Goal: Find specific page/section: Find specific page/section

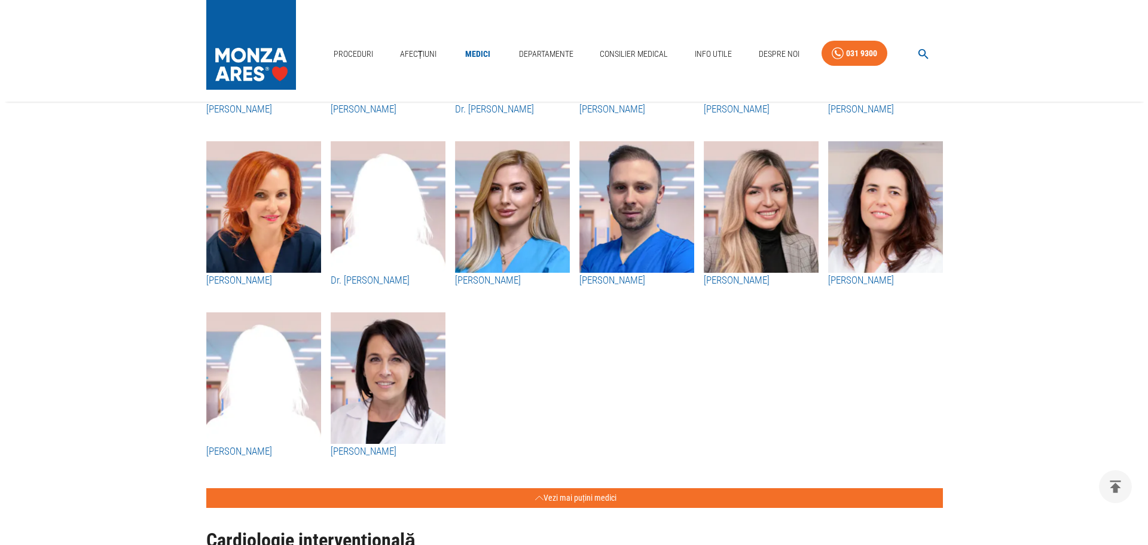
scroll to position [2033, 0]
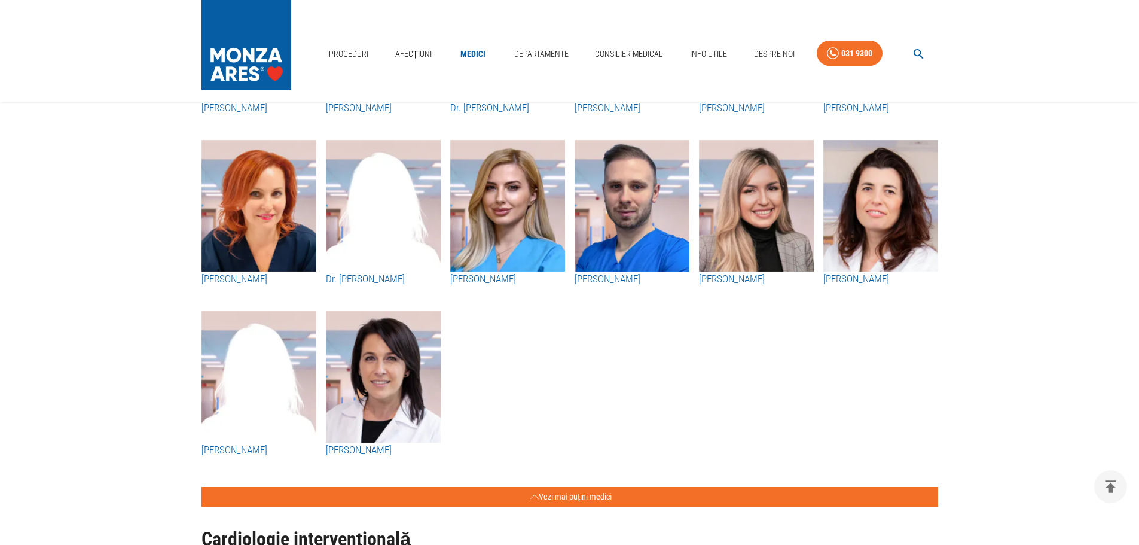
click at [906, 62] on button "button" at bounding box center [918, 53] width 38 height 23
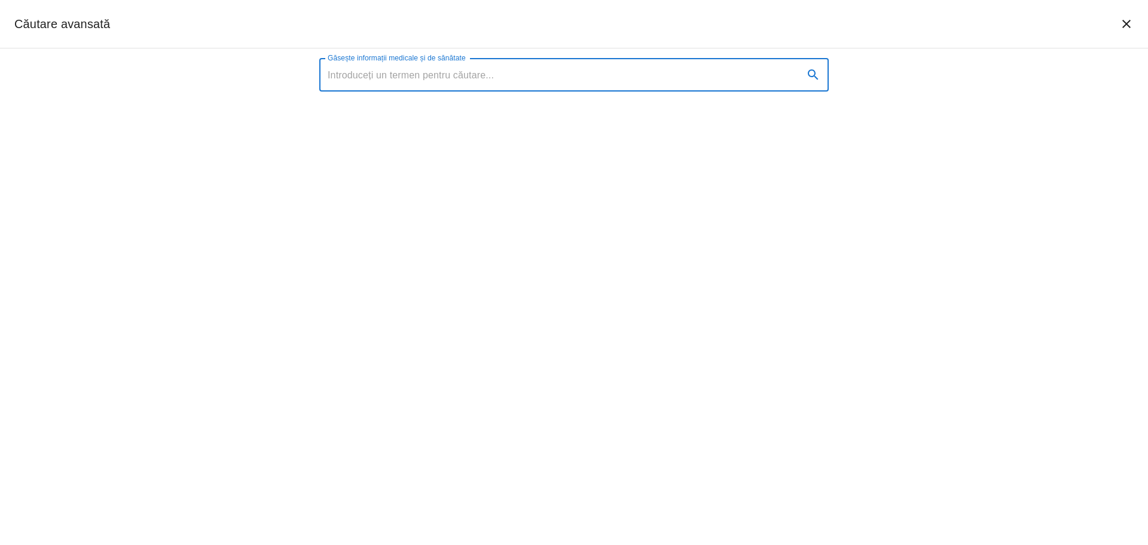
click at [921, 58] on div "Găsește informații medicale și de sănătate Găsește informații medicale și de să…" at bounding box center [574, 296] width 1148 height 496
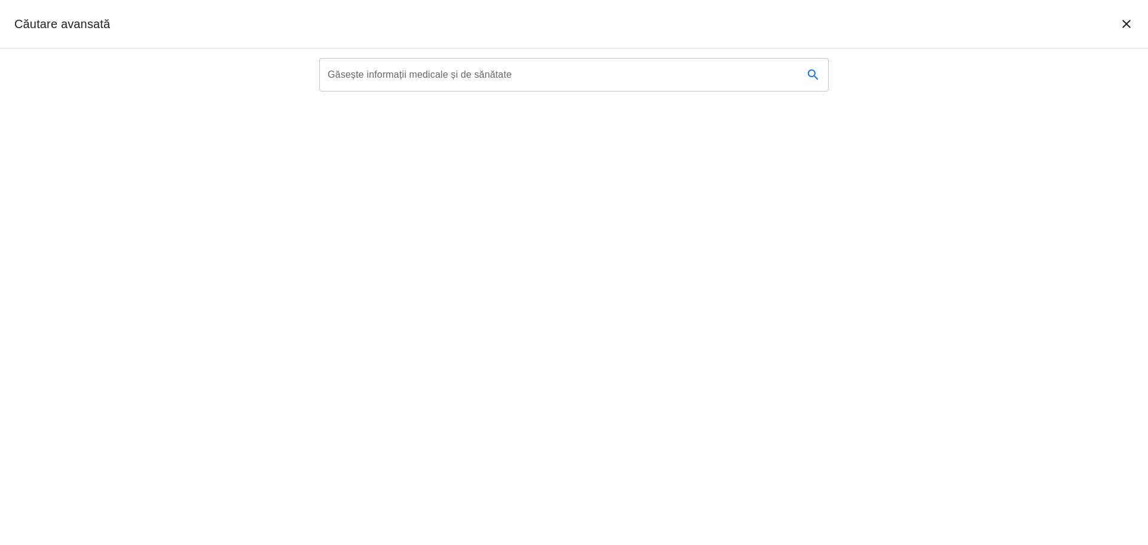
click at [710, 77] on input "Găsește informații medicale și de sănătate" at bounding box center [556, 74] width 475 height 33
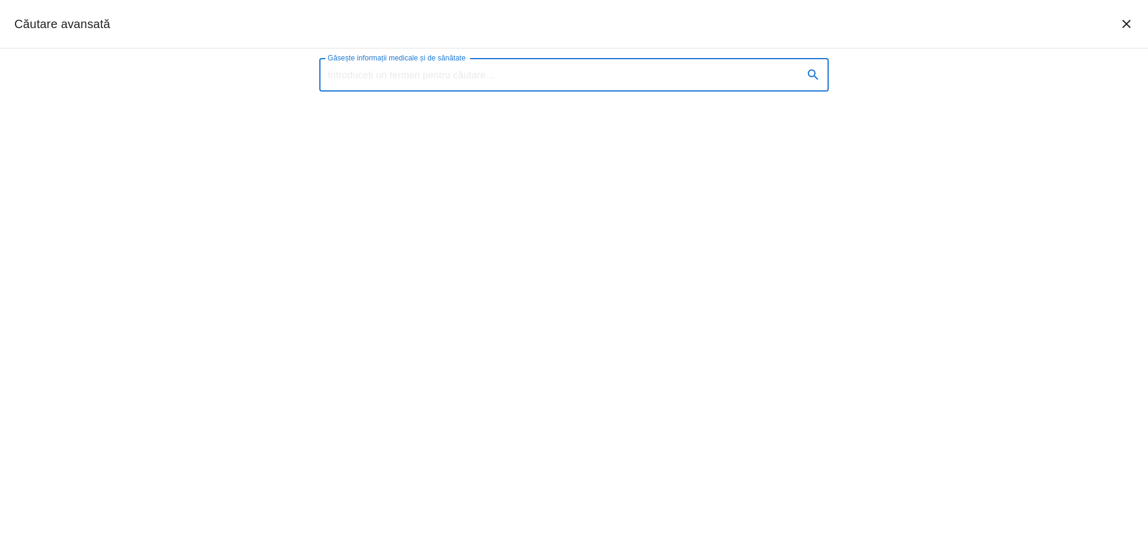
paste input "api de Meta"
type input "api de Meta"
click at [709, 77] on input "Găsește informații medicale și de sănătate" at bounding box center [556, 74] width 475 height 33
type input "Roman-Pepine Diana"
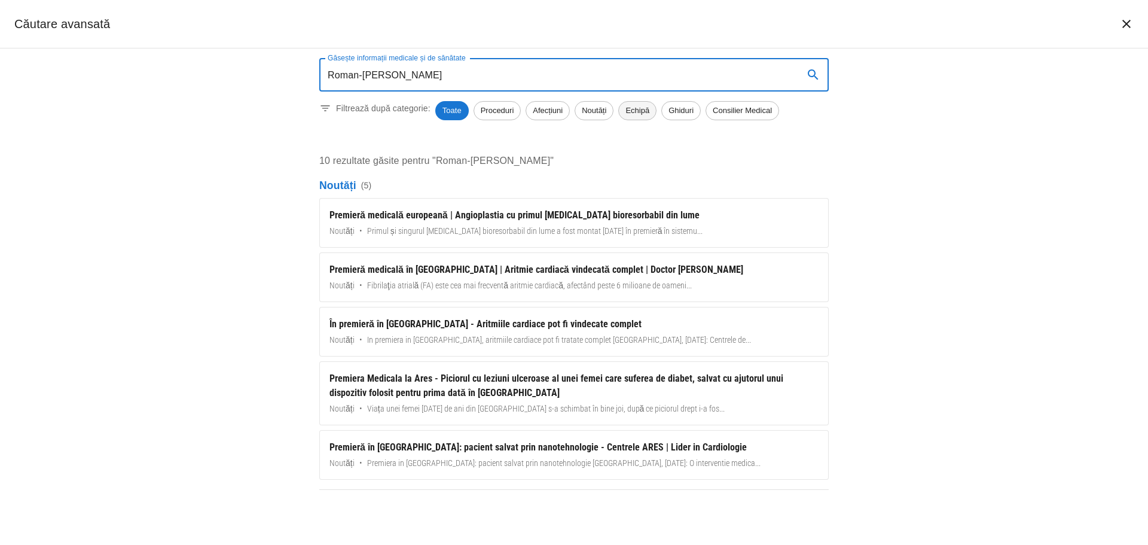
click at [637, 112] on span "Echipă" at bounding box center [637, 111] width 37 height 12
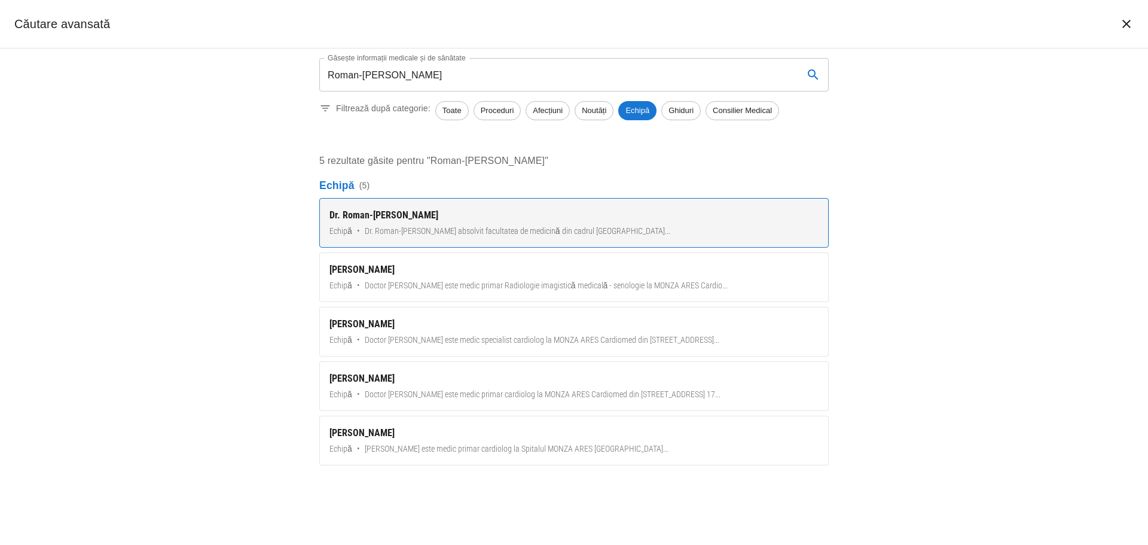
click at [501, 215] on div "Dr. Roman-Pepine Diana" at bounding box center [573, 215] width 489 height 14
